Goal: Task Accomplishment & Management: Use online tool/utility

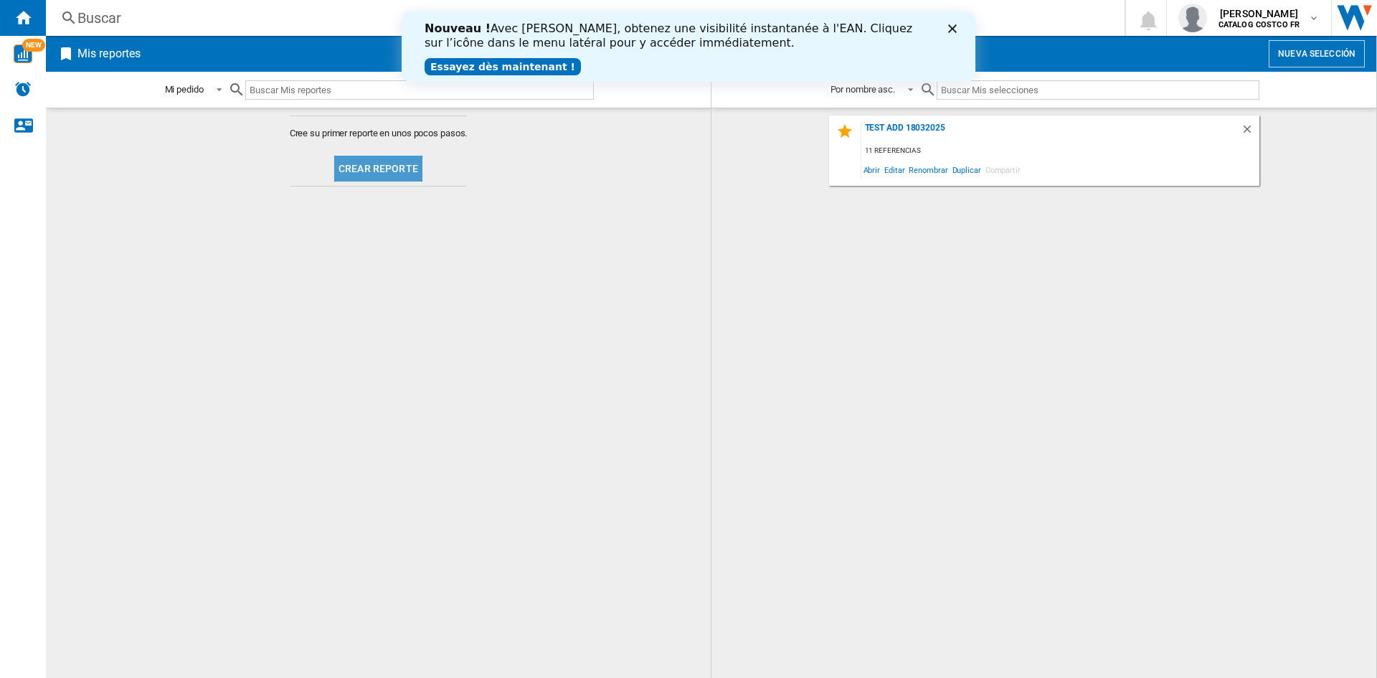
click at [392, 166] on button "Crear reporte" at bounding box center [378, 169] width 88 height 26
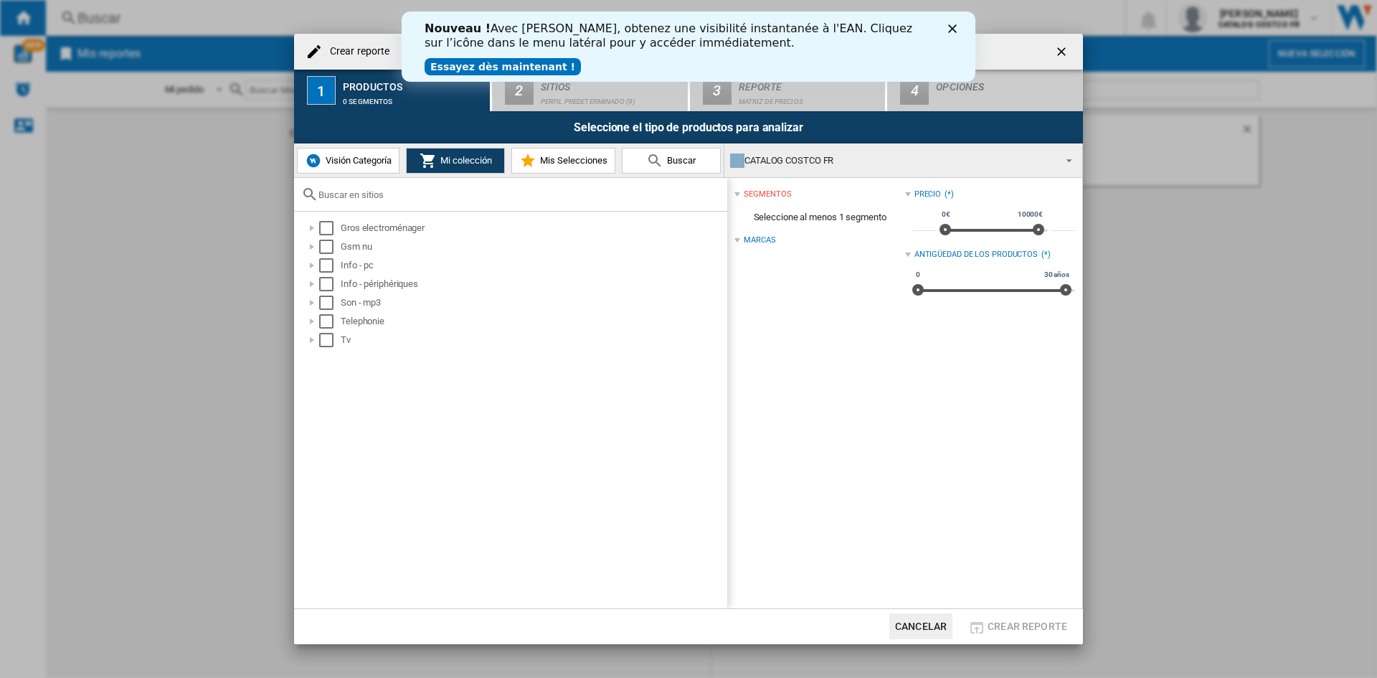
click at [948, 30] on icon "Cerrar" at bounding box center [952, 28] width 9 height 9
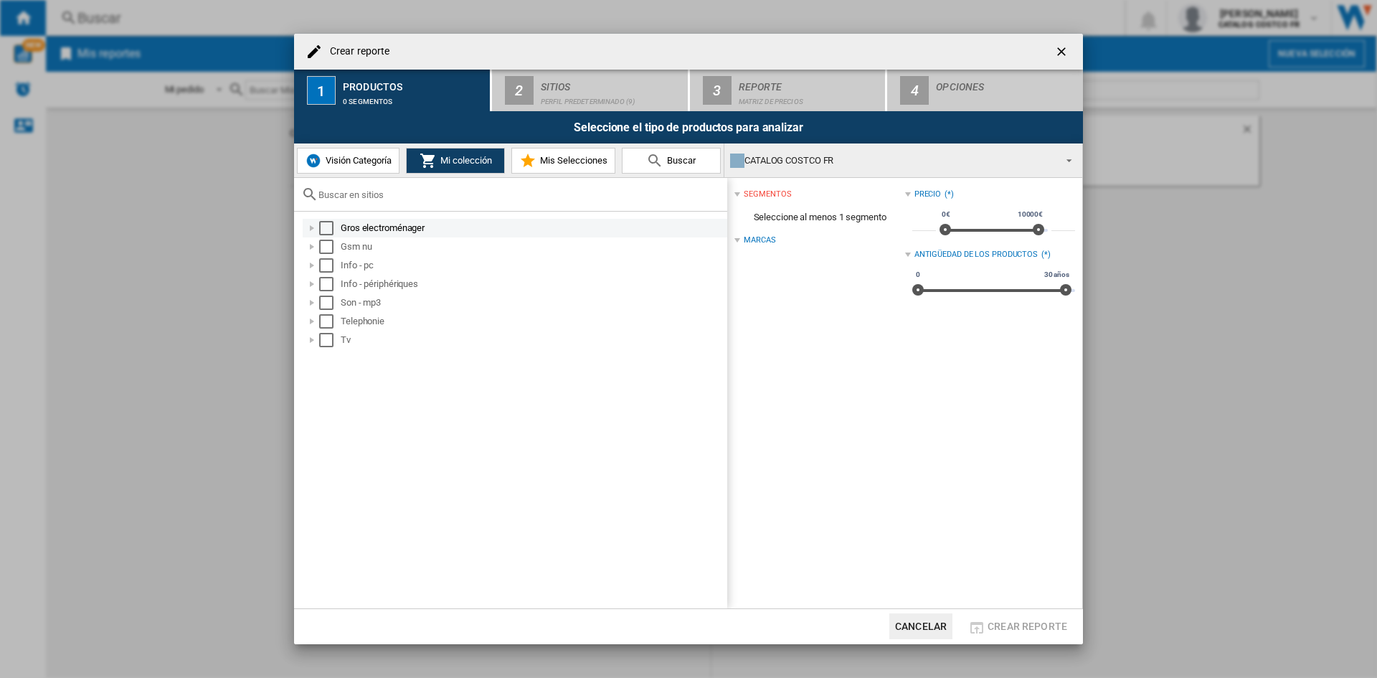
click at [314, 232] on div at bounding box center [312, 228] width 14 height 14
click at [322, 230] on div "Select" at bounding box center [326, 228] width 14 height 14
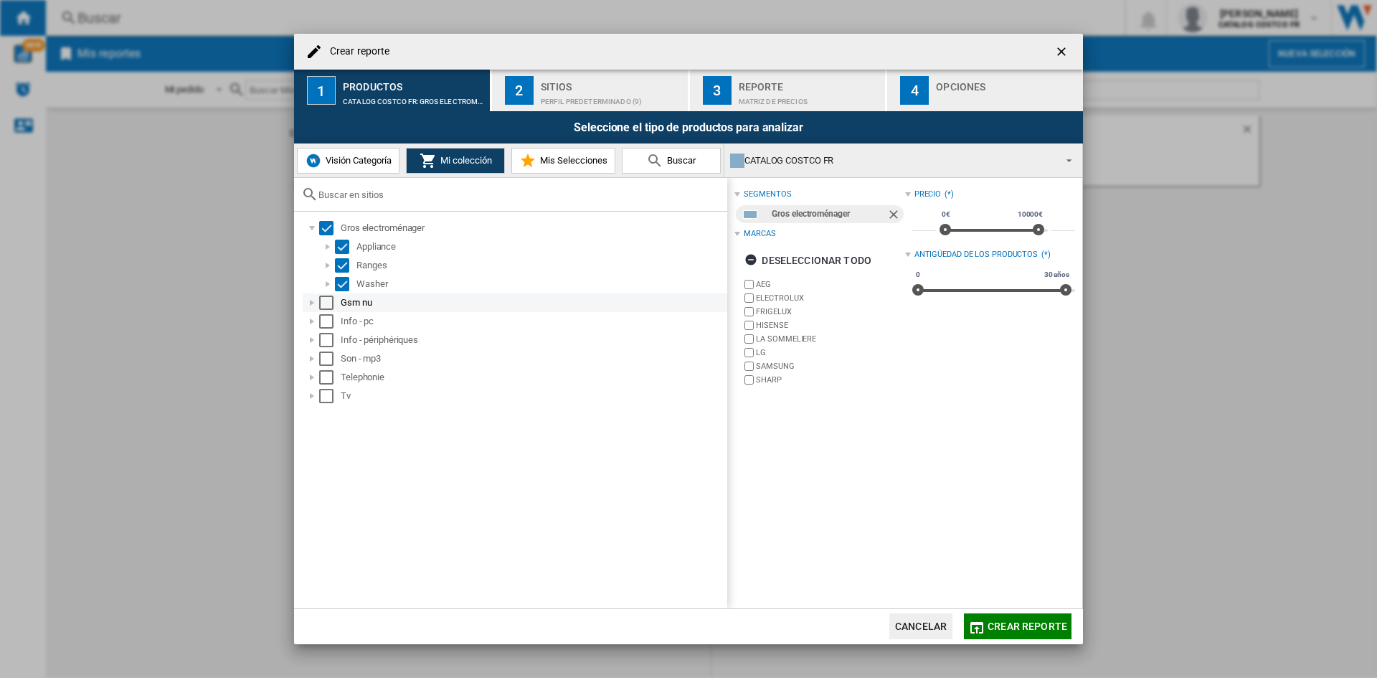
click at [321, 303] on div "Select" at bounding box center [326, 303] width 14 height 14
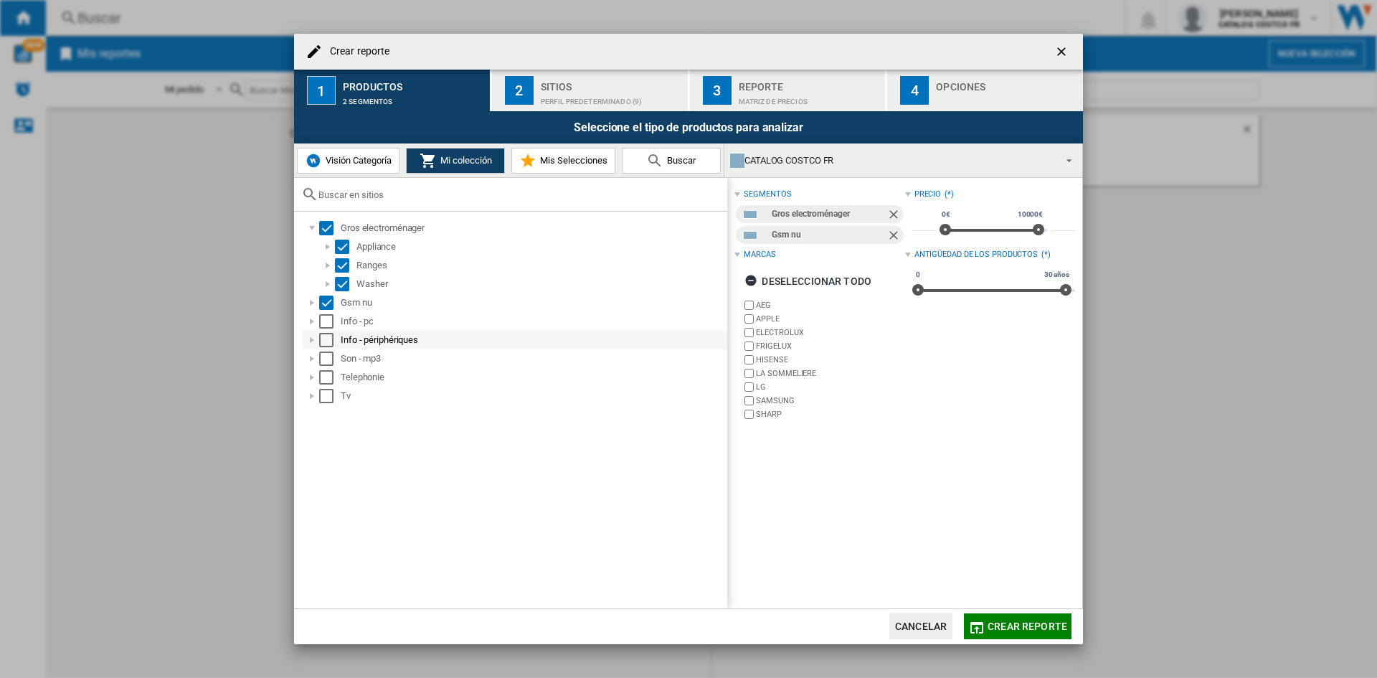
click at [322, 325] on div "Select" at bounding box center [326, 321] width 14 height 14
click at [326, 334] on div "Select" at bounding box center [326, 340] width 14 height 14
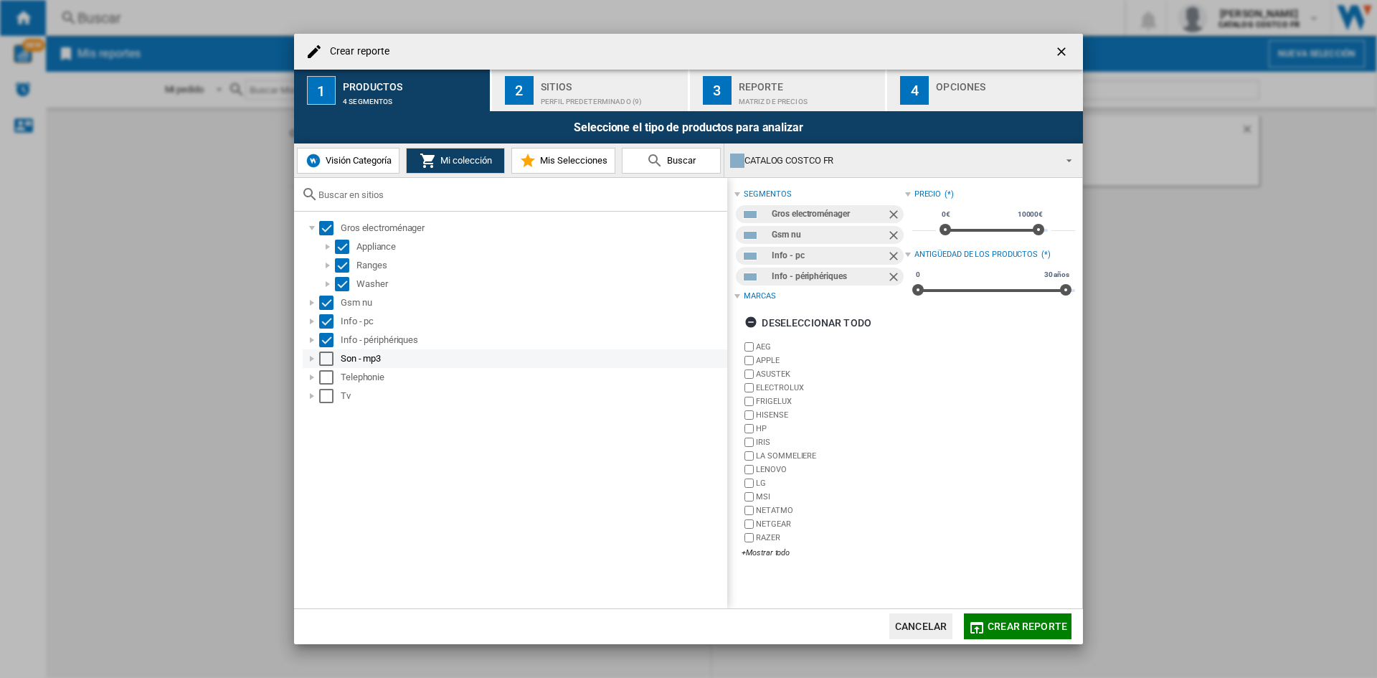
click at [323, 364] on div "Select" at bounding box center [326, 358] width 14 height 14
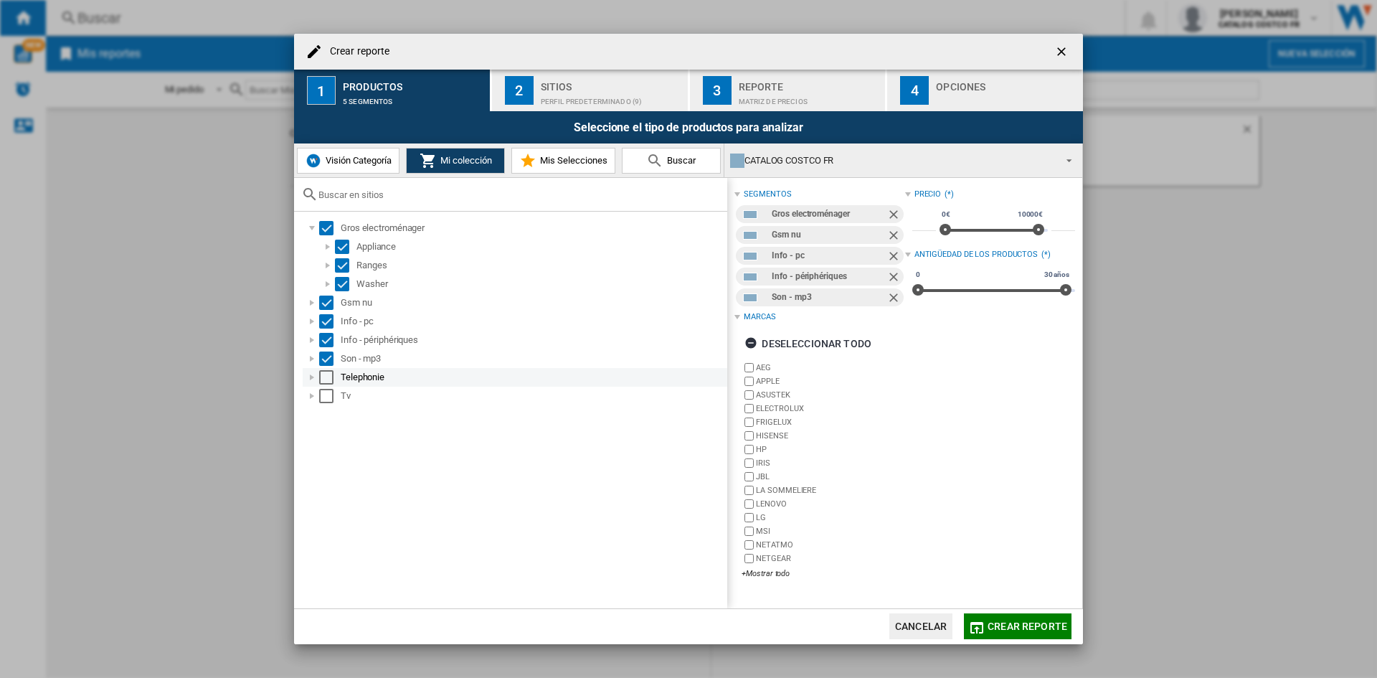
click at [323, 374] on div "Select" at bounding box center [326, 377] width 14 height 14
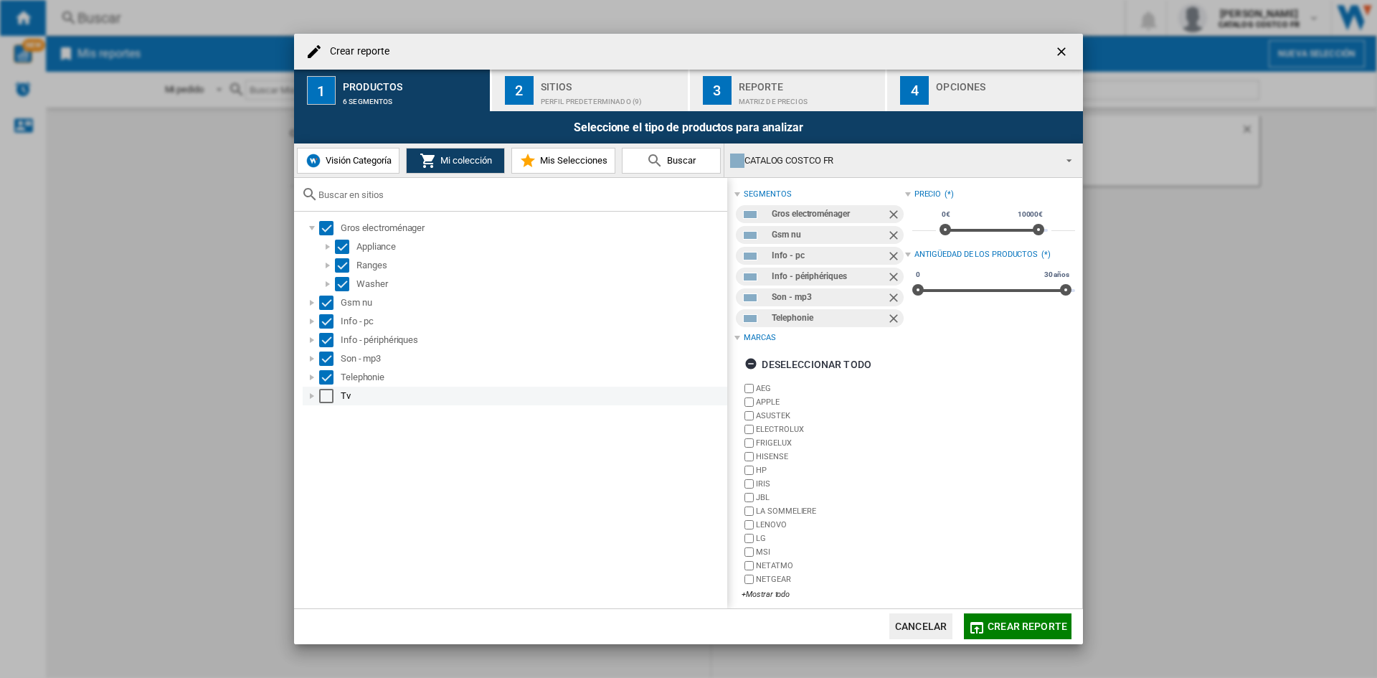
click at [323, 394] on div "Select" at bounding box center [326, 396] width 14 height 14
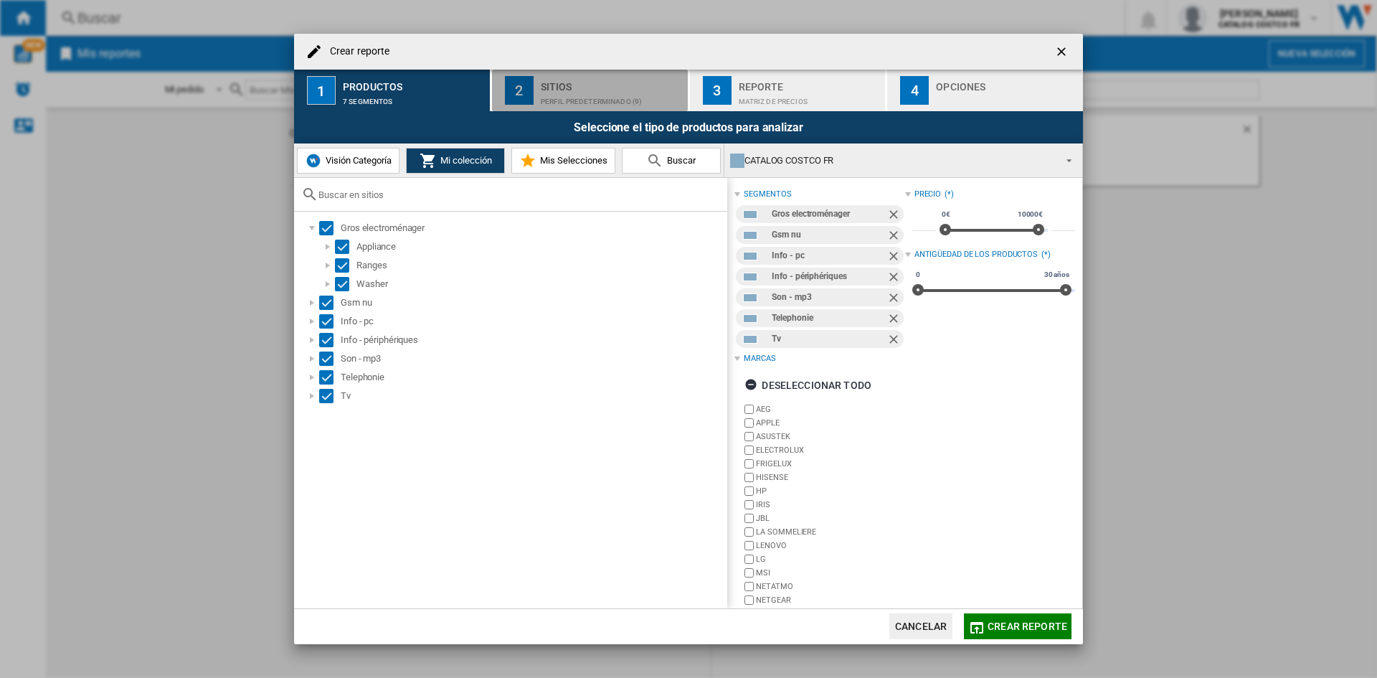
click at [572, 87] on div "Sitios" at bounding box center [611, 82] width 141 height 15
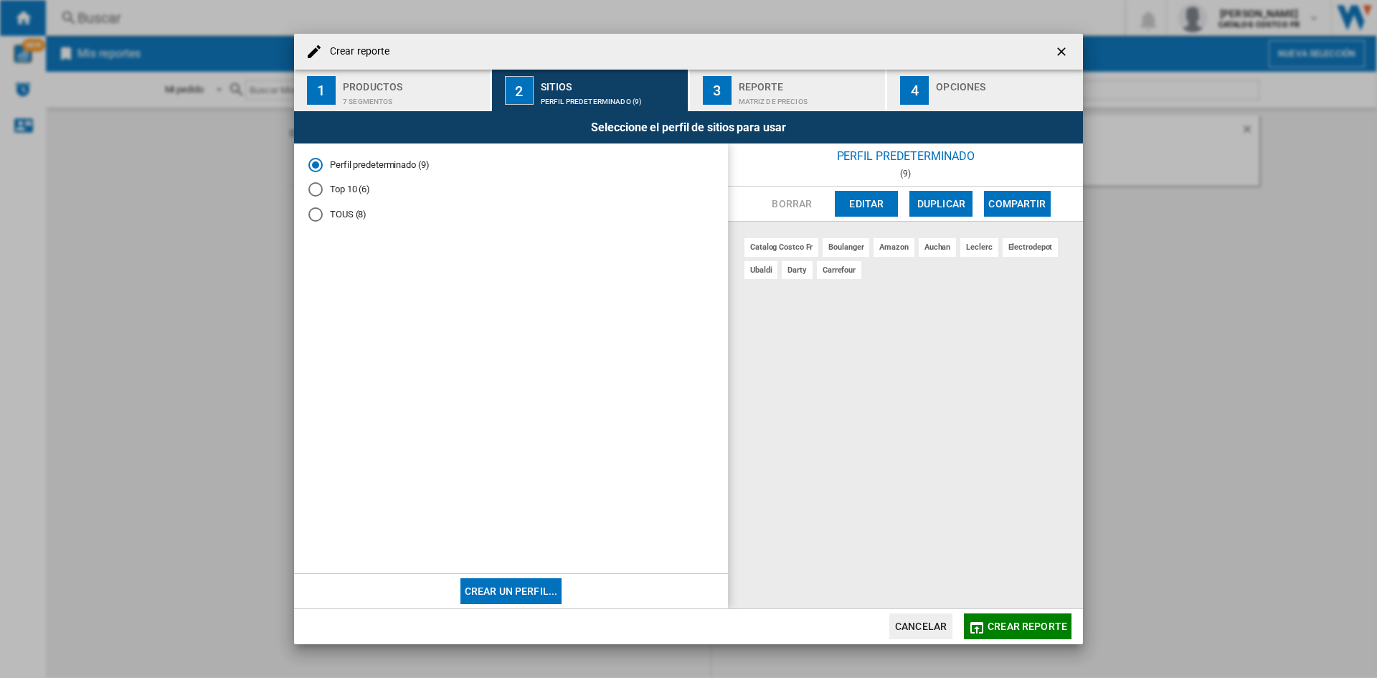
click at [994, 85] on div "Opciones" at bounding box center [1006, 82] width 141 height 15
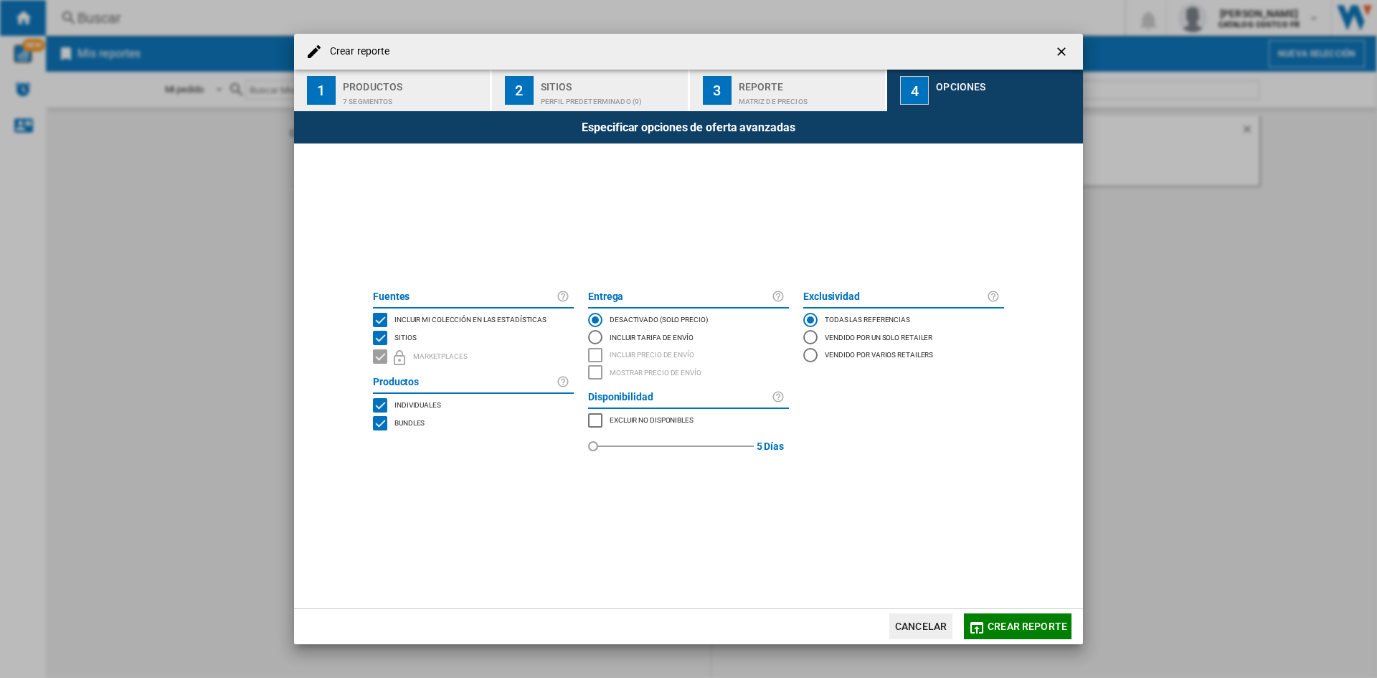
click at [998, 631] on span "Crear reporte" at bounding box center [1028, 625] width 80 height 11
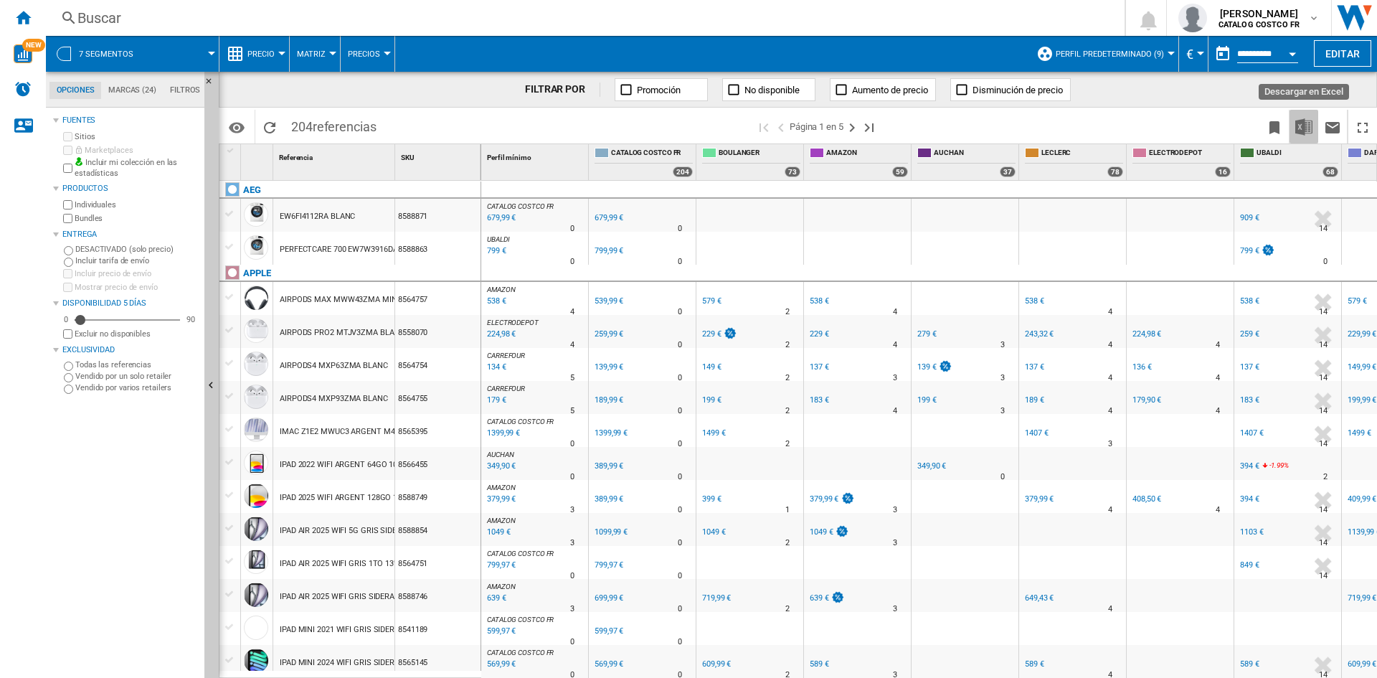
click at [1303, 133] on img "Descargar en Excel" at bounding box center [1303, 126] width 17 height 17
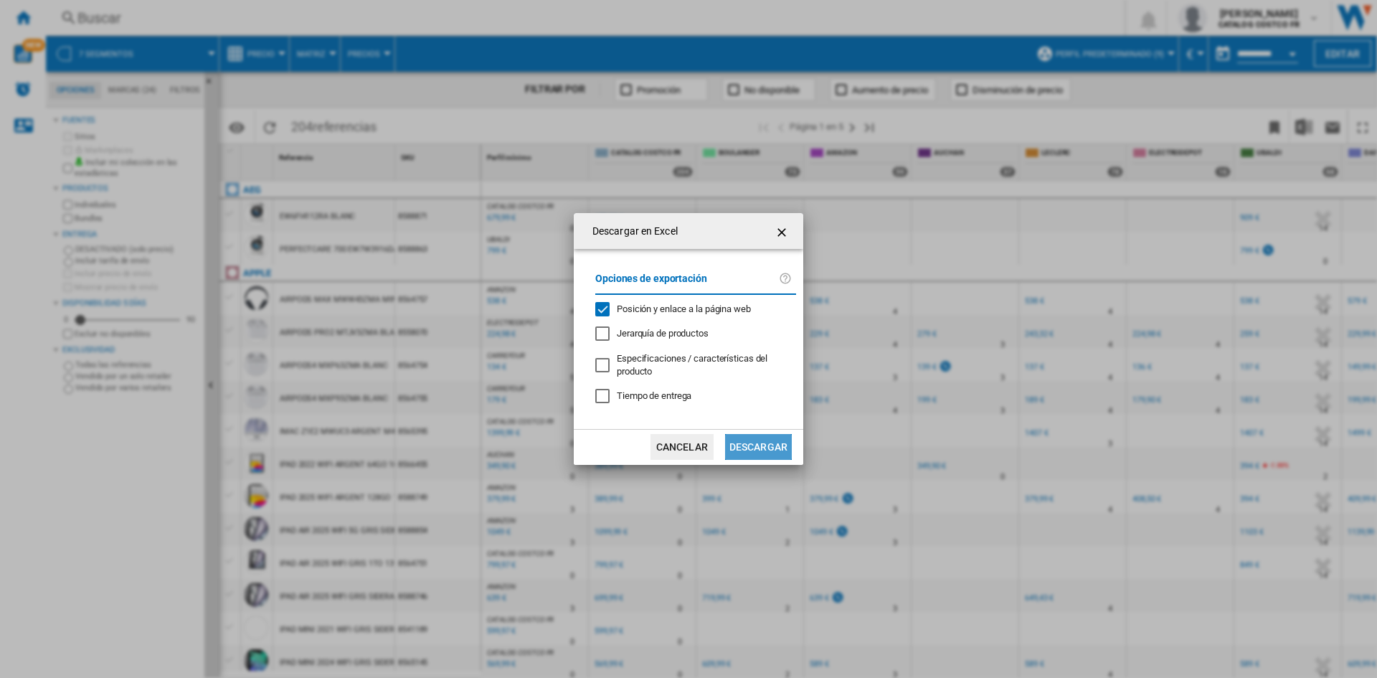
click at [748, 440] on button "Descargar" at bounding box center [758, 447] width 67 height 26
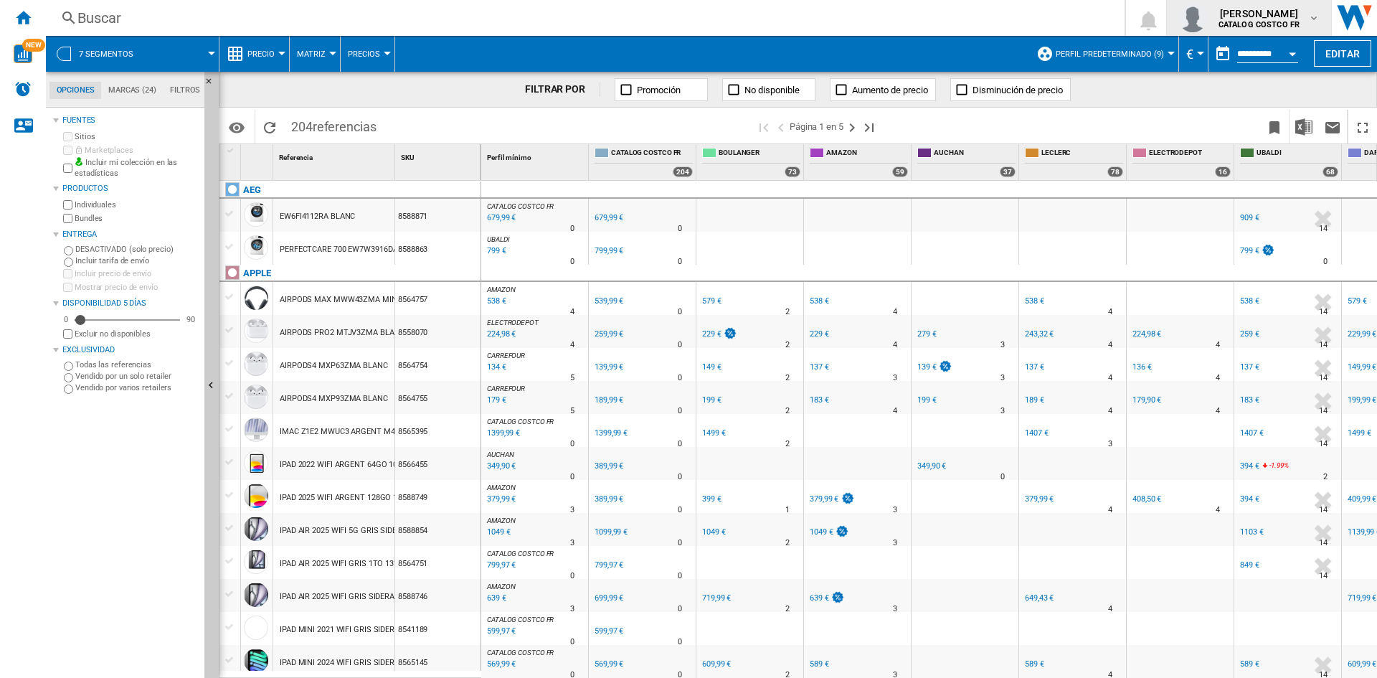
click at [1255, 24] on b "CATALOG COSTCO FR" at bounding box center [1259, 24] width 81 height 9
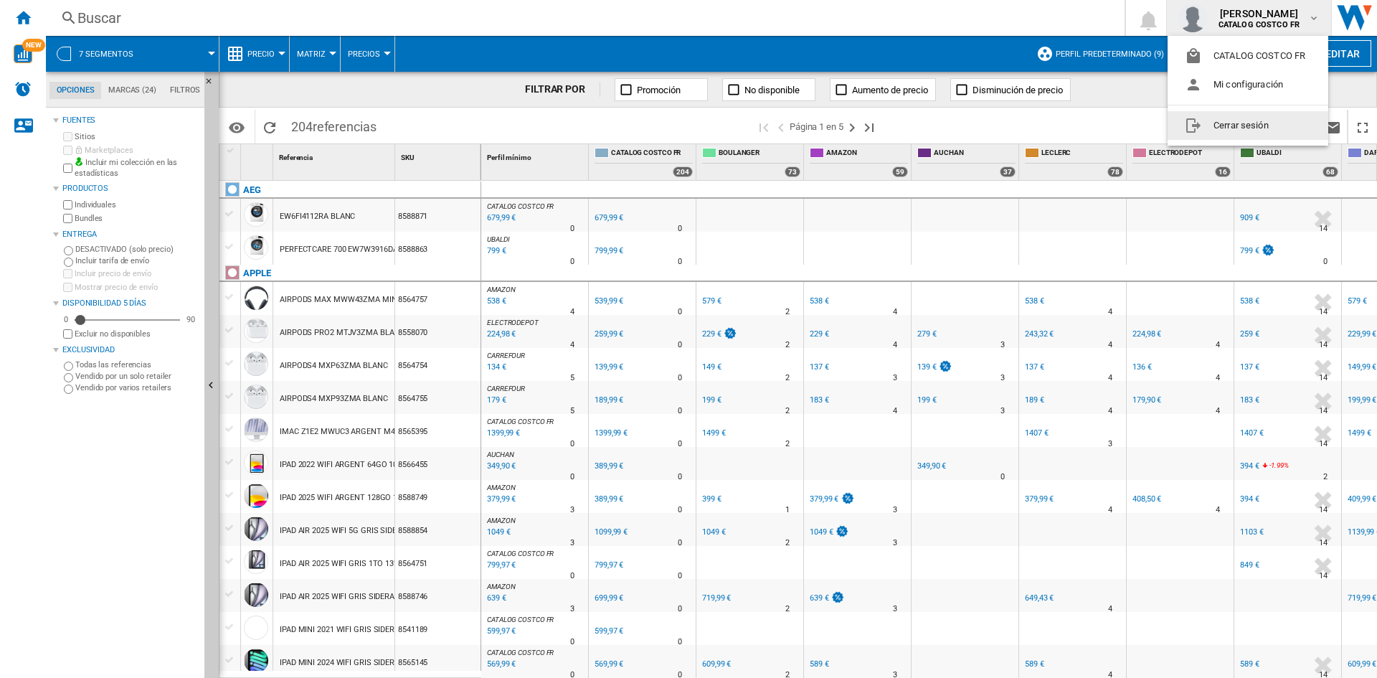
click at [1238, 129] on button "Cerrar sesión" at bounding box center [1248, 125] width 161 height 29
